Goal: Obtain resource: Download file/media

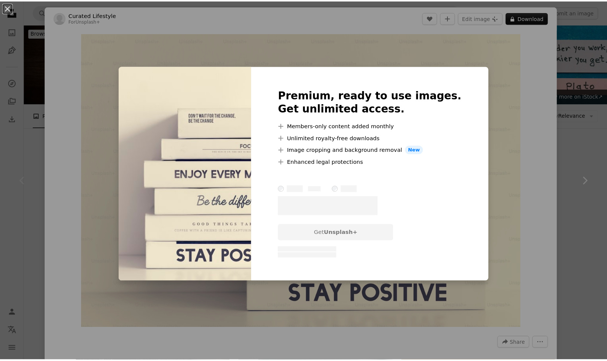
scroll to position [61, 0]
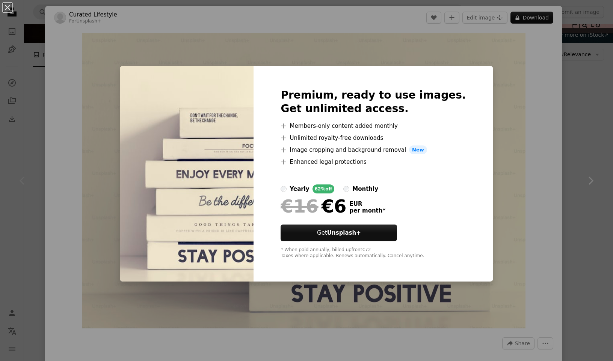
click at [556, 68] on div "An X shape Premium, ready to use images. Get unlimited access. A plus sign Memb…" at bounding box center [306, 180] width 613 height 361
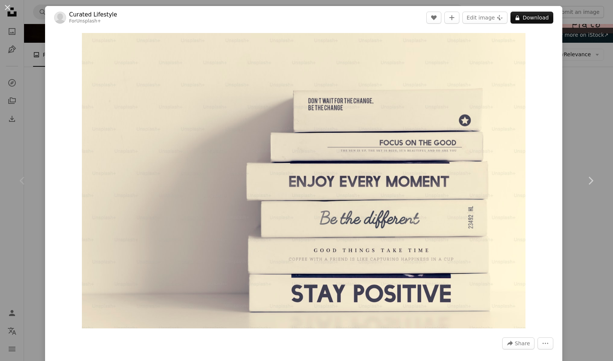
click at [589, 26] on div "An X shape Chevron left Chevron right Curated Lifestyle For Unsplash+ A heart A…" at bounding box center [306, 180] width 613 height 361
